Goal: Navigation & Orientation: Find specific page/section

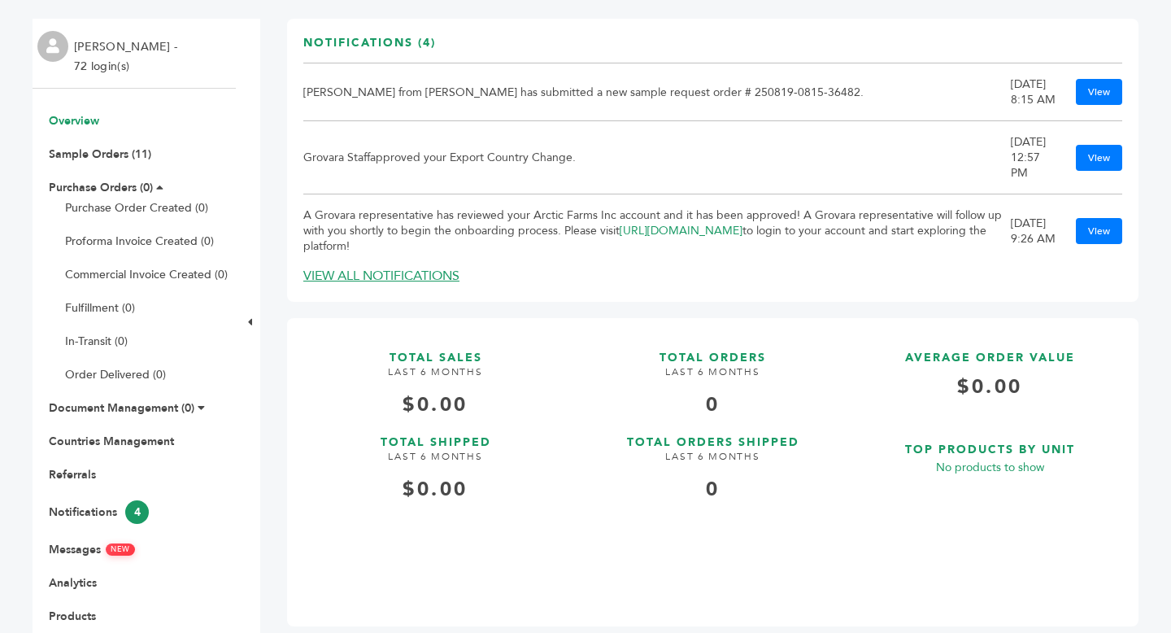
scroll to position [312, 0]
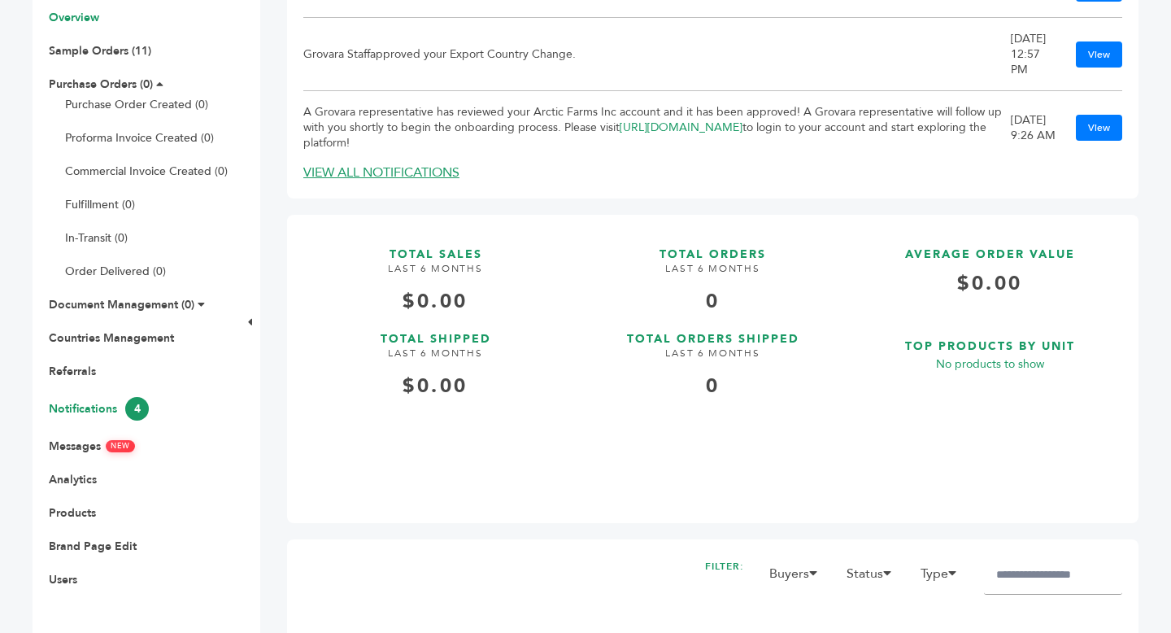
click at [98, 412] on link "Notifications 4" at bounding box center [99, 408] width 100 height 15
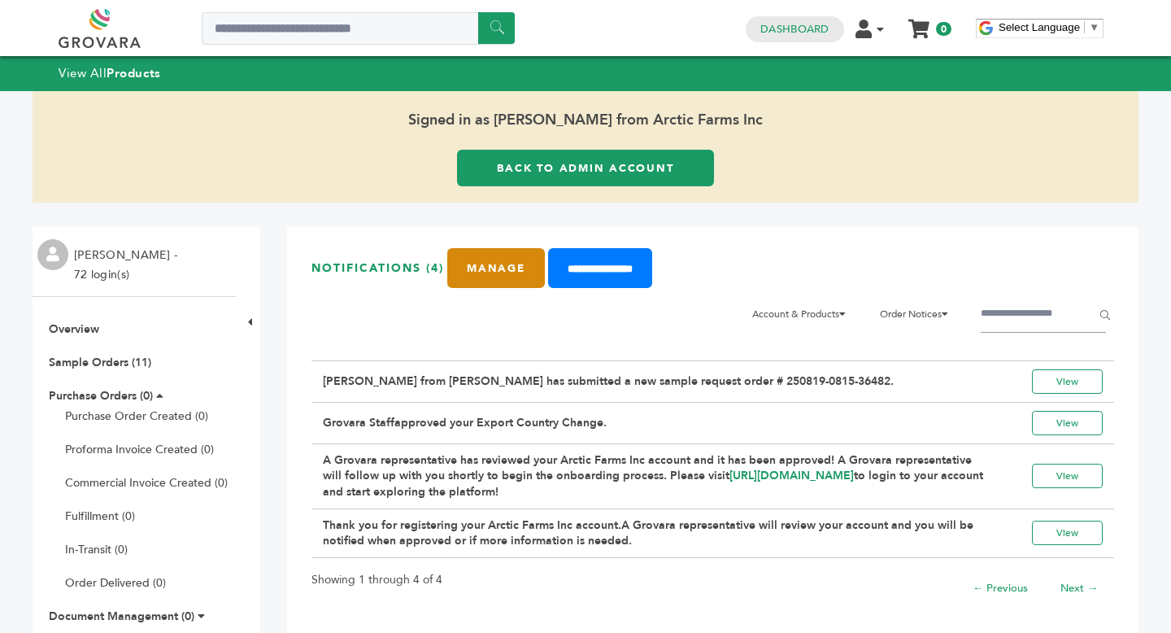
click at [495, 274] on link "Manage" at bounding box center [496, 268] width 98 height 40
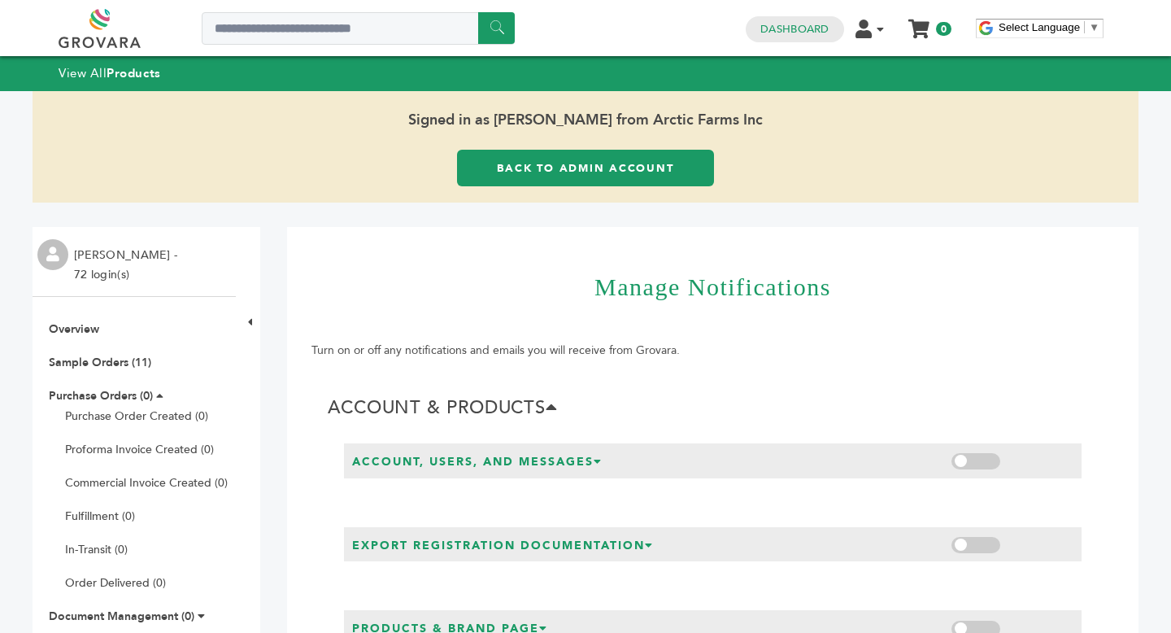
click at [599, 176] on link "Back to Admin Account" at bounding box center [585, 168] width 257 height 37
